Goal: Information Seeking & Learning: Find contact information

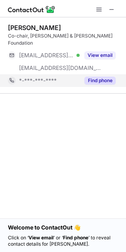
click at [100, 77] on button "Find phone" at bounding box center [99, 81] width 31 height 8
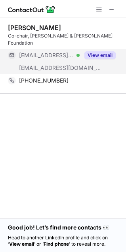
click at [92, 51] on button "View email" at bounding box center [99, 55] width 31 height 8
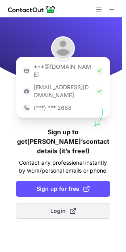
click at [64, 203] on button "Login" at bounding box center [63, 211] width 94 height 16
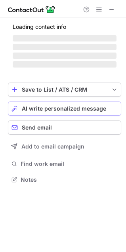
scroll to position [177, 126]
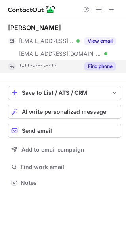
click at [96, 64] on button "Find phone" at bounding box center [99, 66] width 31 height 8
click at [79, 64] on div "*-***-***-****" at bounding box center [49, 66] width 60 height 7
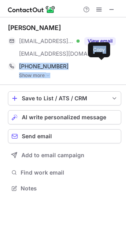
scroll to position [182, 126]
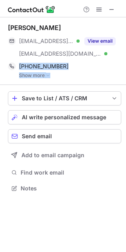
click at [77, 81] on div "Sandeep Sugla ***@ibnsolution.com Verified ***@marketsandmarkets.com Verified V…" at bounding box center [64, 51] width 113 height 68
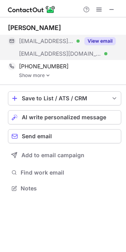
click at [102, 40] on button "View email" at bounding box center [99, 41] width 31 height 8
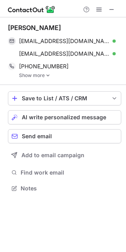
click at [45, 78] on div "Sandeep Sugla sandeep@ibnsolution.com Verified Send email Copy sandeep@marketsa…" at bounding box center [64, 51] width 113 height 68
click at [47, 76] on img at bounding box center [47, 76] width 5 height 6
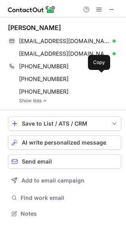
scroll to position [208, 126]
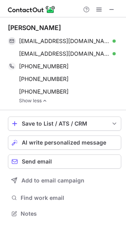
click at [71, 113] on div "Save to List / ATS / CRM List Select Lever Connect Greenhouse Connect Salesforc…" at bounding box center [64, 167] width 113 height 115
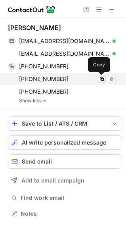
click at [100, 79] on span at bounding box center [101, 79] width 6 height 6
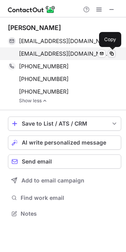
click at [111, 52] on span at bounding box center [111, 54] width 6 height 6
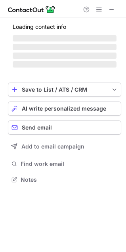
scroll to position [191, 126]
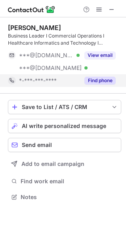
click at [100, 82] on button "Find phone" at bounding box center [99, 81] width 31 height 8
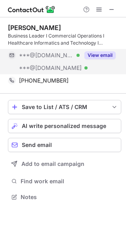
click at [106, 56] on button "View email" at bounding box center [99, 55] width 31 height 8
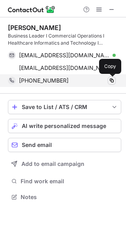
click at [111, 81] on span at bounding box center [111, 80] width 6 height 6
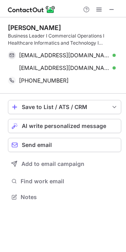
click at [113, 9] on span at bounding box center [111, 9] width 6 height 6
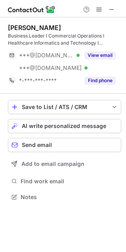
scroll to position [191, 126]
